Goal: Task Accomplishment & Management: Complete application form

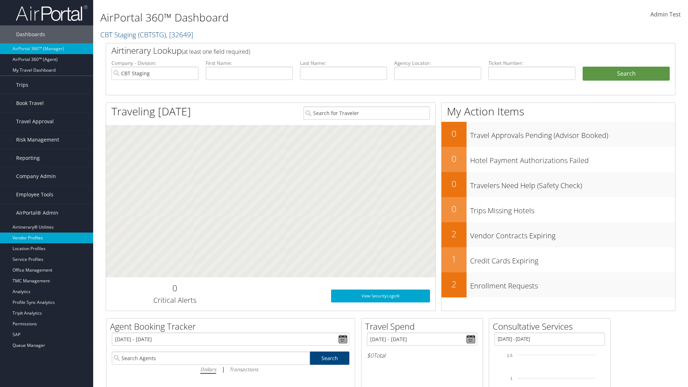
click at [47, 238] on link "Vendor Profiles" at bounding box center [46, 238] width 93 height 11
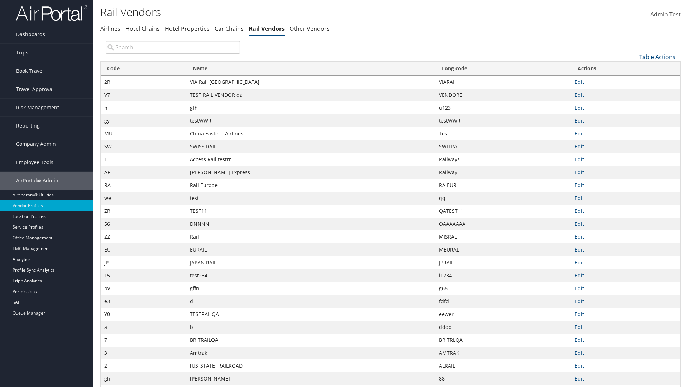
click at [657, 57] on link "Table Actions" at bounding box center [657, 57] width 36 height 8
click at [633, 68] on link "New Record" at bounding box center [633, 68] width 94 height 12
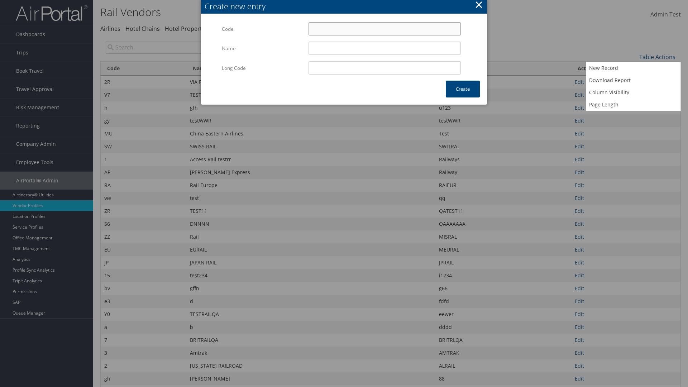
click at [385, 29] on input "Code" at bounding box center [385, 28] width 152 height 13
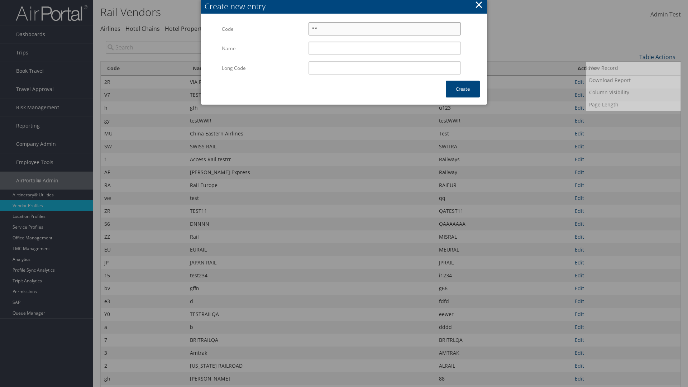
type input "**"
type input "Uniways"
click at [385, 48] on input "Uniways" at bounding box center [385, 48] width 152 height 13
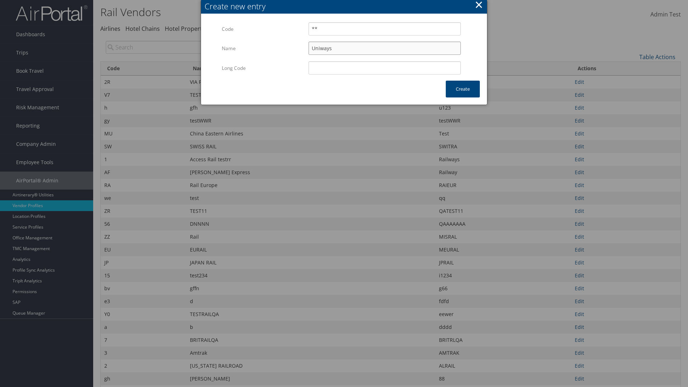
type input "**"
type input "Uniways"
click at [463, 89] on button "Create" at bounding box center [463, 89] width 34 height 17
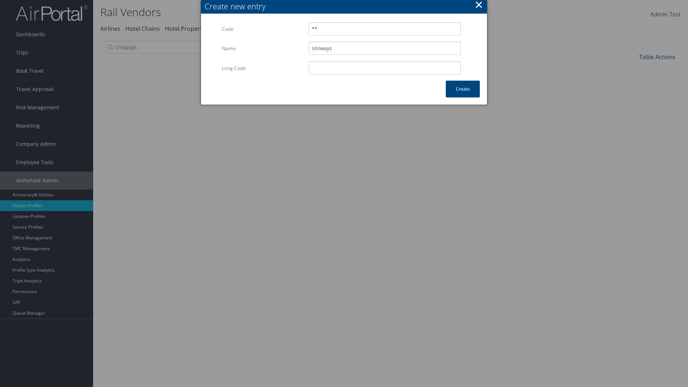
type input "Uniways"
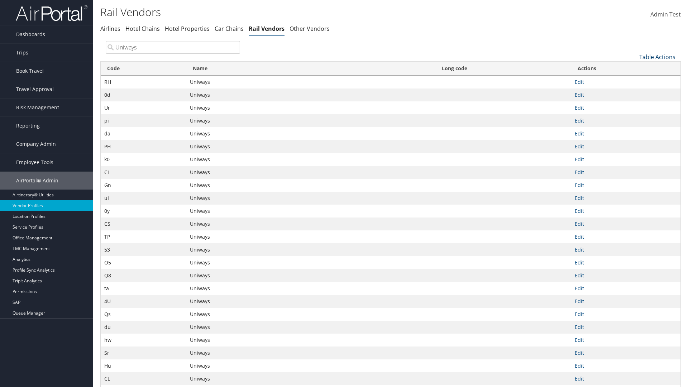
click at [657, 57] on link "Table Actions" at bounding box center [657, 57] width 36 height 8
click at [633, 92] on link "Column Visibility" at bounding box center [633, 92] width 94 height 12
click at [633, 68] on link "Code" at bounding box center [633, 69] width 94 height 12
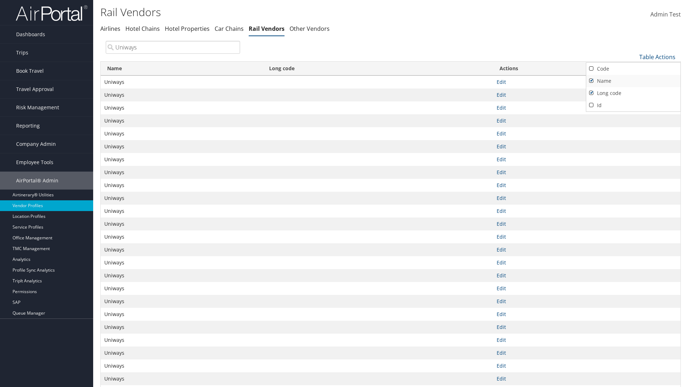
click at [633, 81] on link "Name" at bounding box center [633, 81] width 94 height 12
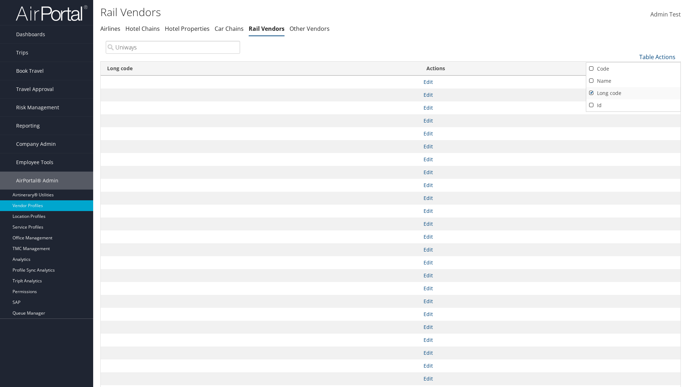
click at [633, 93] on link "Long code" at bounding box center [633, 93] width 94 height 12
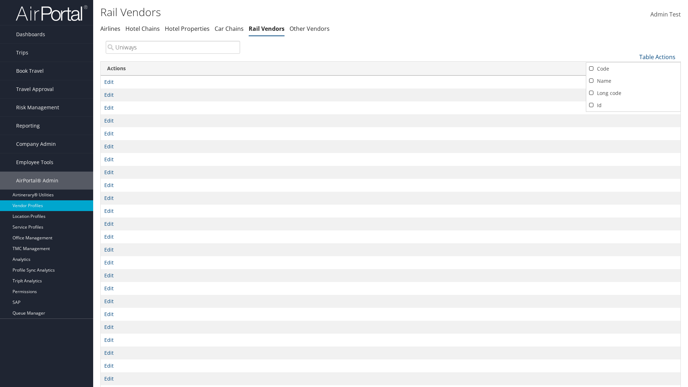
click at [344, 194] on div at bounding box center [344, 193] width 688 height 387
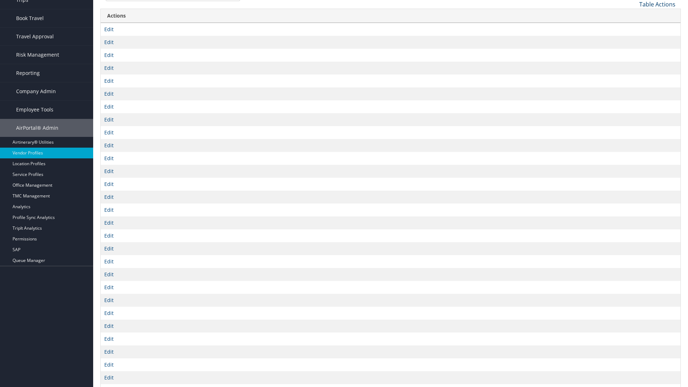
click at [657, 4] on link "Table Actions" at bounding box center [657, 4] width 36 height 8
click at [633, 16] on link "Code" at bounding box center [633, 16] width 94 height 12
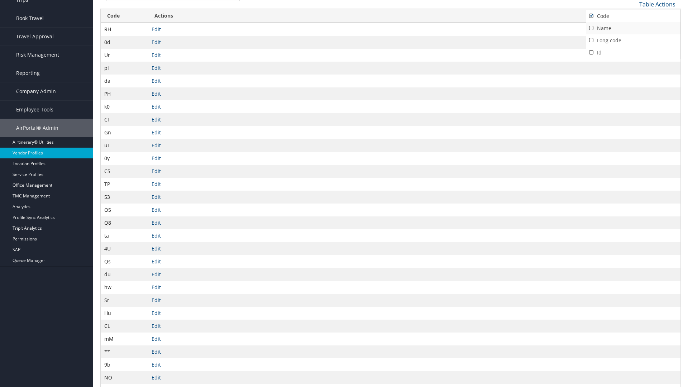
click at [633, 28] on link "Name" at bounding box center [633, 28] width 94 height 12
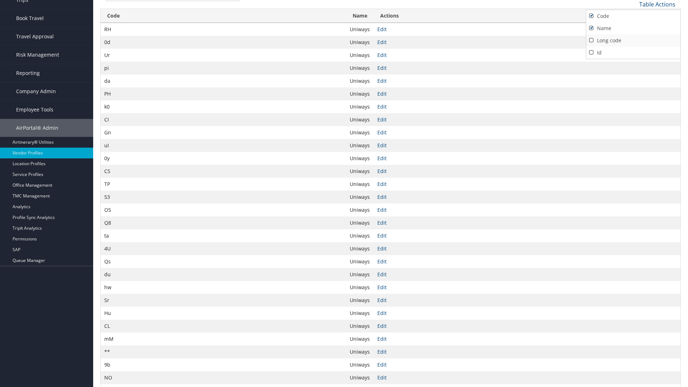
click at [633, 40] on link "Long code" at bounding box center [633, 40] width 94 height 12
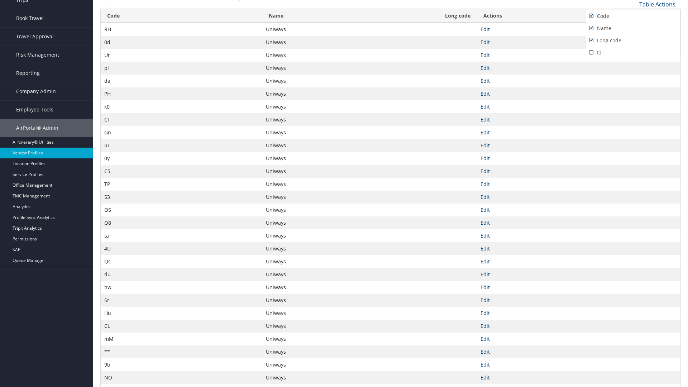
click at [344, 194] on div at bounding box center [344, 193] width 688 height 387
click at [657, 4] on link "Table Actions" at bounding box center [657, 4] width 36 height 8
